Goal: Find specific page/section: Find specific page/section

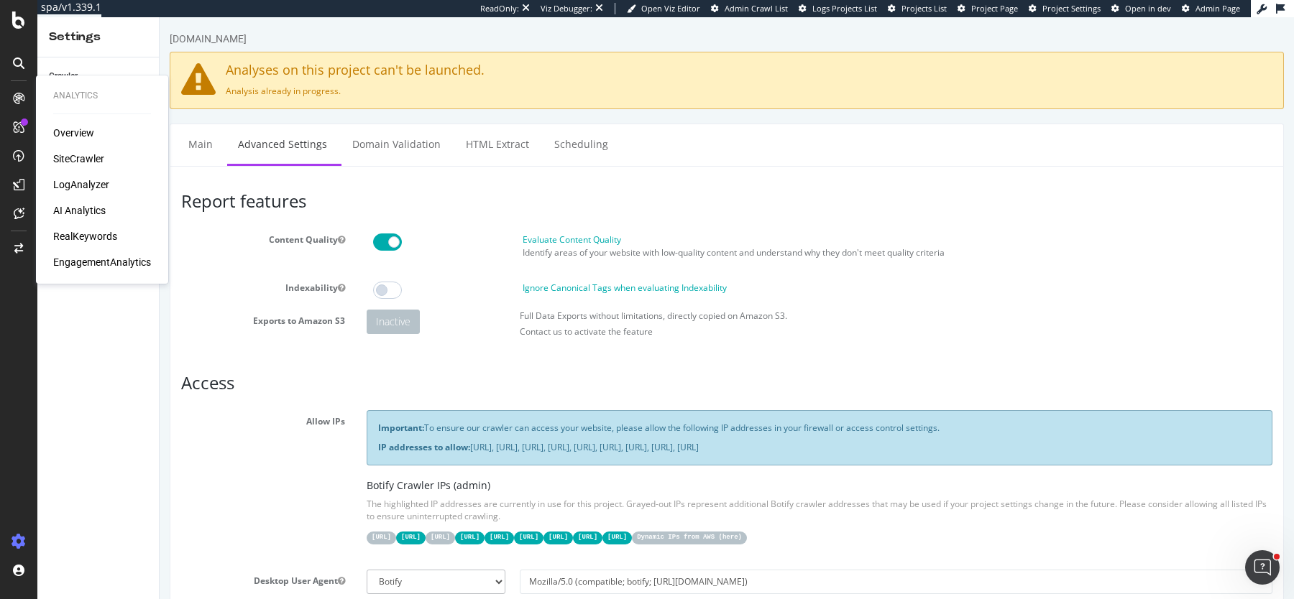
click at [67, 175] on div "Overview SiteCrawler LogAnalyzer AI Analytics RealKeywords EngagementAnalytics" at bounding box center [102, 198] width 98 height 144
click at [67, 188] on div "LogAnalyzer" at bounding box center [81, 185] width 56 height 14
